Goal: Task Accomplishment & Management: Manage account settings

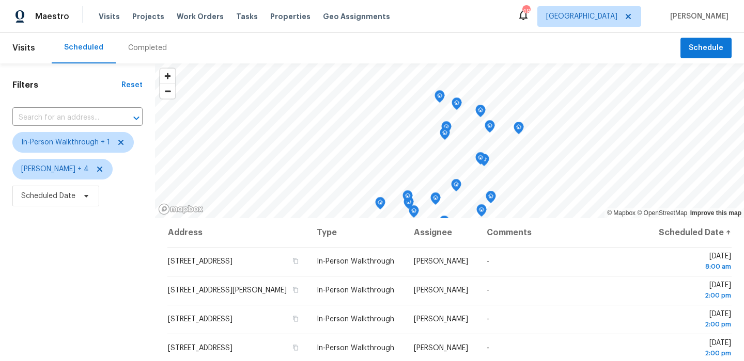
scroll to position [146, 0]
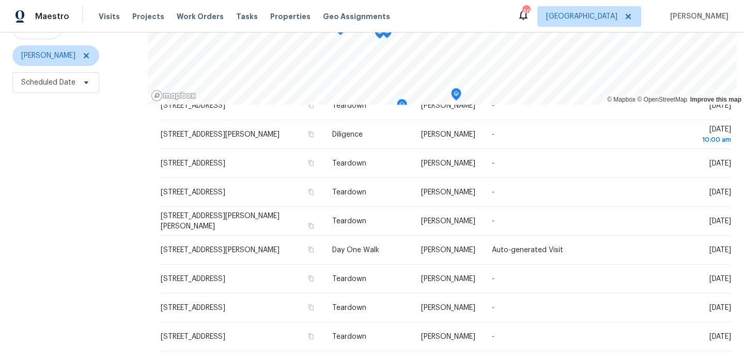
scroll to position [146, 0]
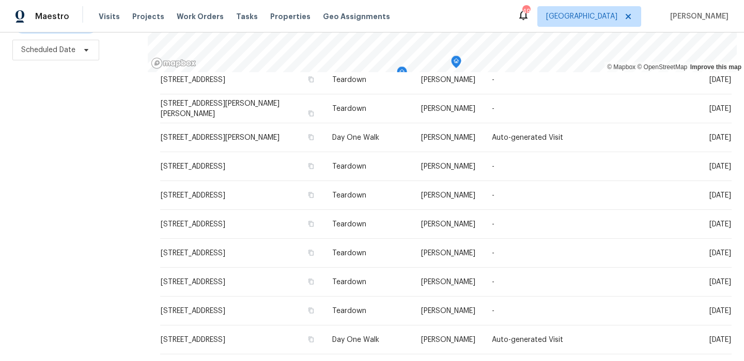
scroll to position [272, 0]
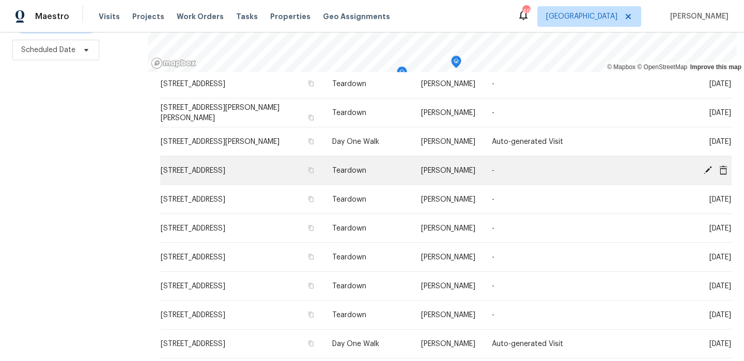
click at [709, 168] on icon at bounding box center [707, 170] width 8 height 8
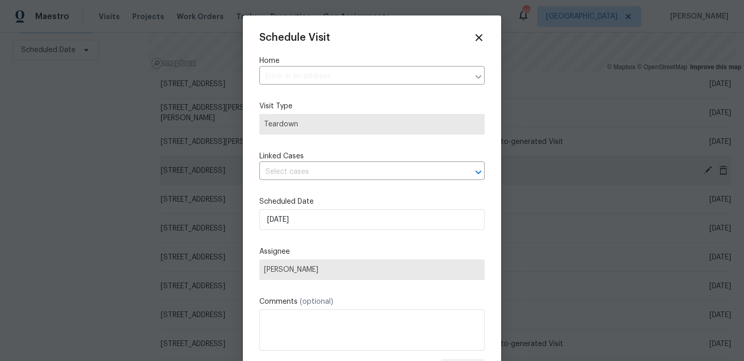
type input "[STREET_ADDRESS]"
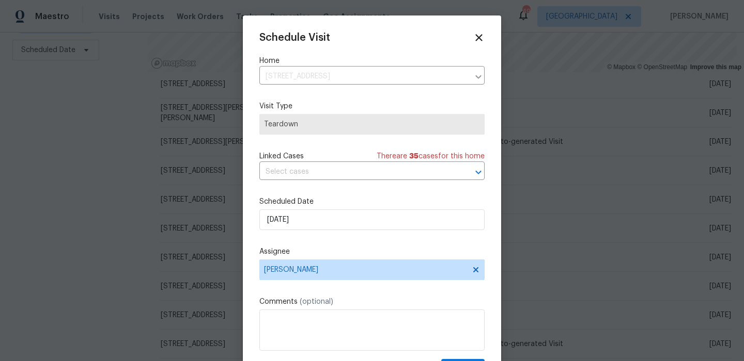
click at [399, 233] on div "Schedule Visit Home [STREET_ADDRESS] ​ Visit Type Teardown Linked Cases There a…" at bounding box center [371, 205] width 225 height 346
click at [403, 224] on input "9/1/2025" at bounding box center [371, 220] width 225 height 21
select select "8"
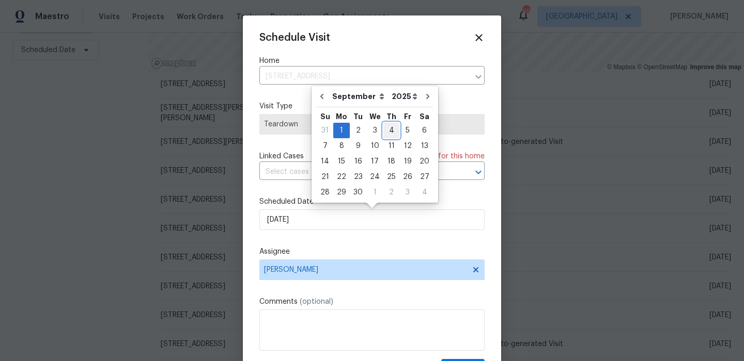
click at [383, 133] on div "4" at bounding box center [391, 130] width 16 height 14
type input "9/4/2025"
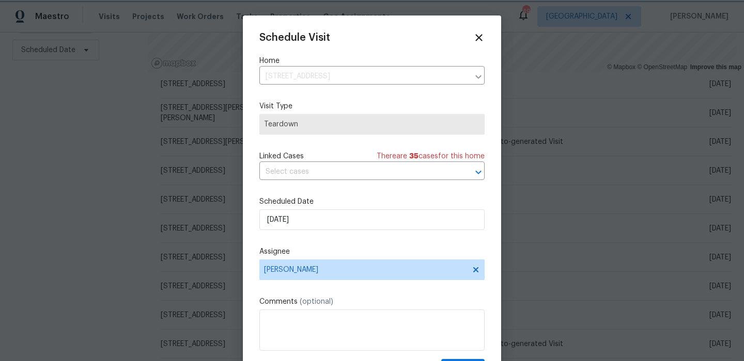
scroll to position [19, 0]
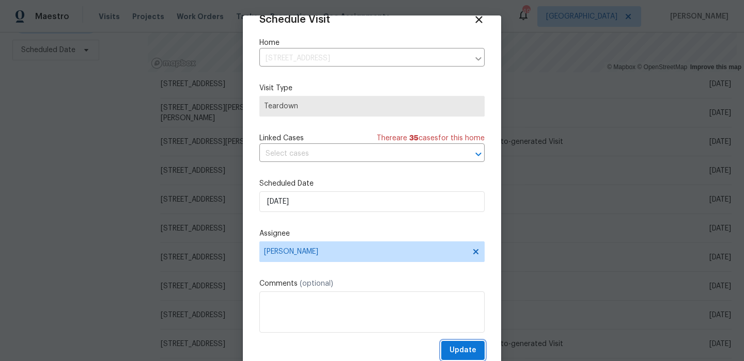
click at [461, 344] on button "Update" at bounding box center [462, 350] width 43 height 19
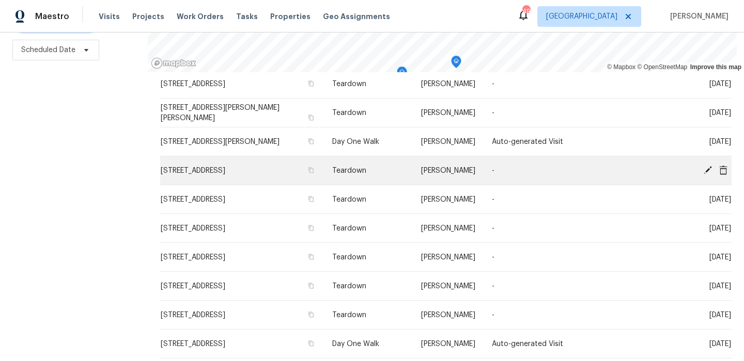
click at [706, 170] on icon at bounding box center [707, 170] width 8 height 8
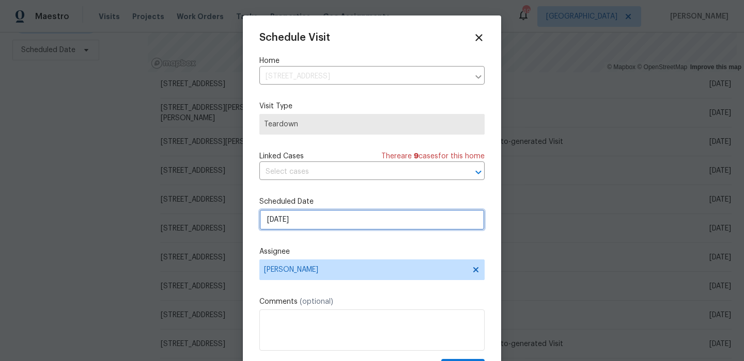
click at [322, 211] on input "9/1/2025" at bounding box center [371, 220] width 225 height 21
select select "8"
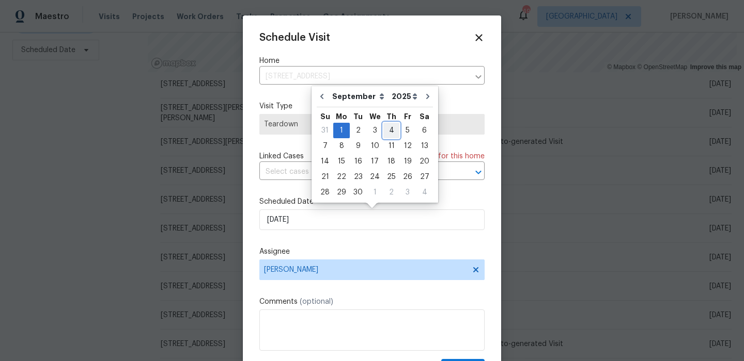
click at [389, 136] on div "4" at bounding box center [391, 130] width 16 height 14
type input "9/4/2025"
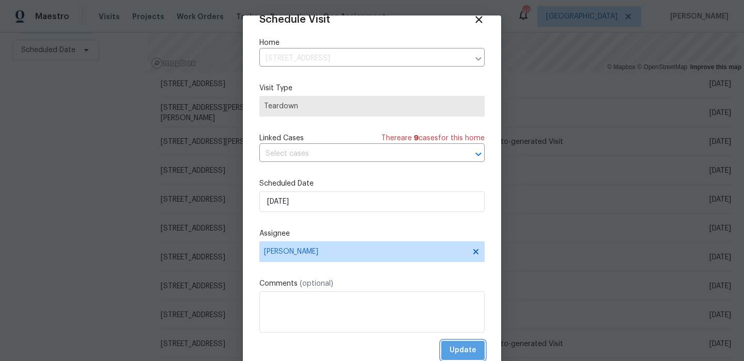
click at [465, 348] on span "Update" at bounding box center [462, 350] width 27 height 13
